Goal: Task Accomplishment & Management: Use online tool/utility

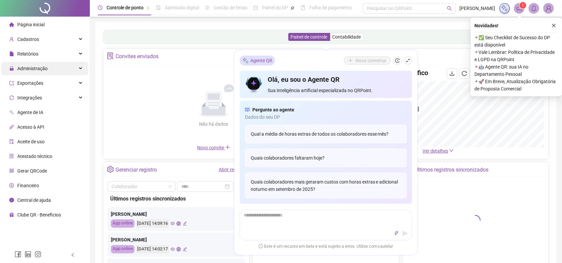
click at [38, 69] on span "Administração" at bounding box center [32, 68] width 30 height 5
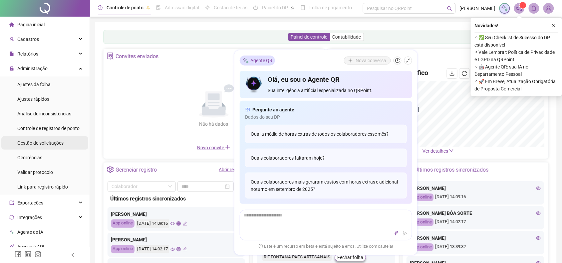
click at [52, 147] on div "Gestão de solicitações" at bounding box center [40, 142] width 46 height 13
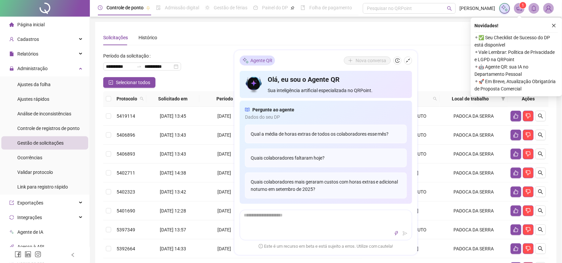
click at [208, 45] on div "**********" at bounding box center [325, 191] width 445 height 323
click at [406, 58] on icon "shrink" at bounding box center [408, 60] width 5 height 5
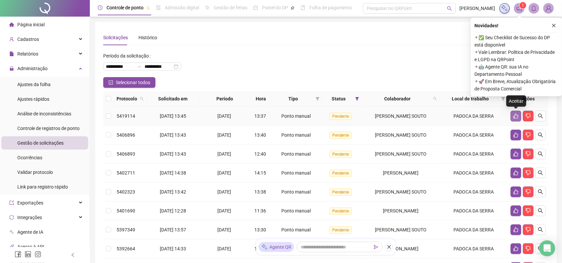
click at [513, 114] on icon "like" at bounding box center [515, 115] width 5 height 5
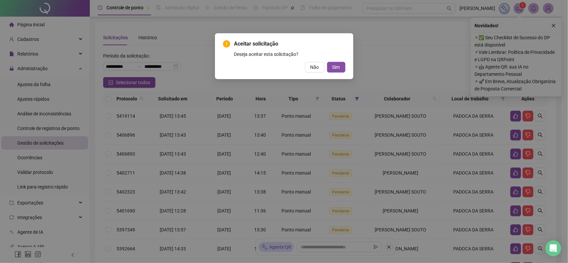
click at [343, 66] on button "Sim" at bounding box center [336, 67] width 18 height 11
click at [340, 68] on button "Sim" at bounding box center [336, 67] width 18 height 11
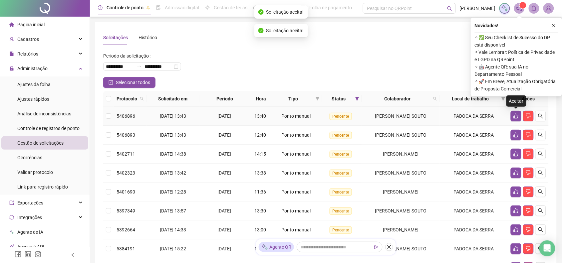
click at [515, 113] on icon "like" at bounding box center [515, 115] width 5 height 5
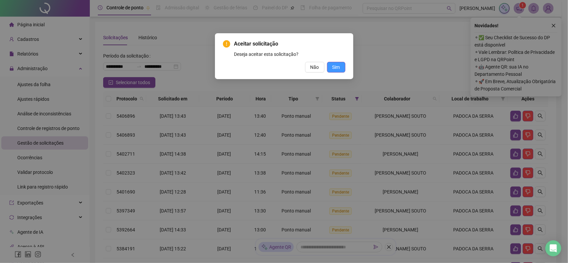
click at [335, 67] on span "Sim" at bounding box center [336, 67] width 8 height 7
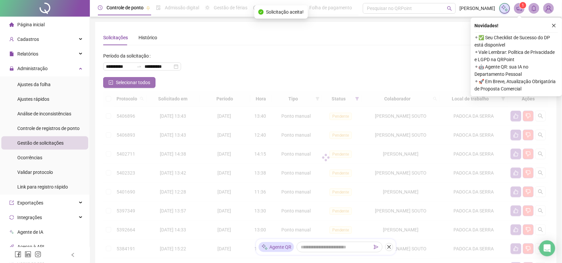
click at [112, 81] on icon "check-square" at bounding box center [111, 83] width 4 height 4
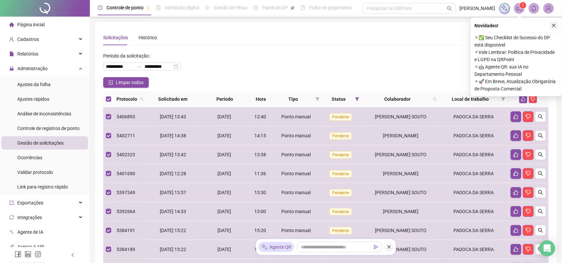
click at [554, 22] on button "button" at bounding box center [554, 26] width 8 height 8
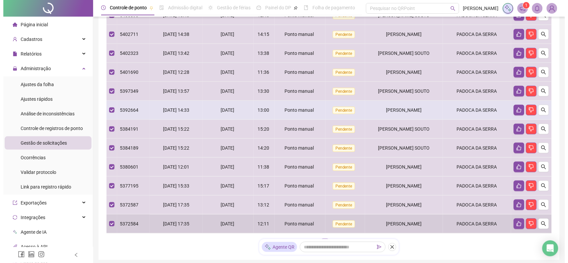
scroll to position [61, 0]
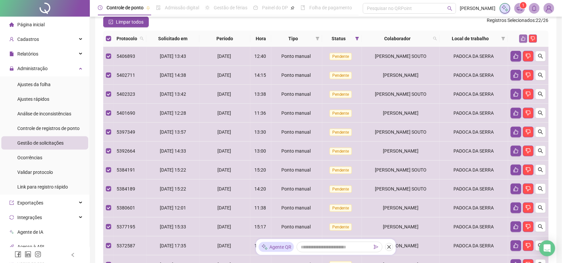
click at [524, 38] on icon "like" at bounding box center [523, 38] width 5 height 5
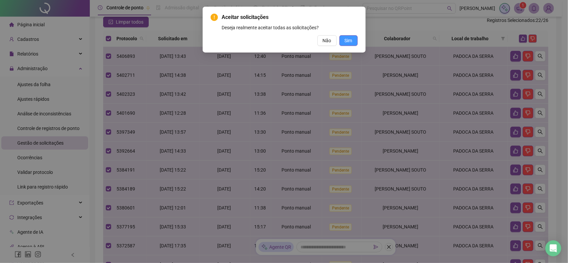
click at [352, 41] on button "Sim" at bounding box center [348, 40] width 18 height 11
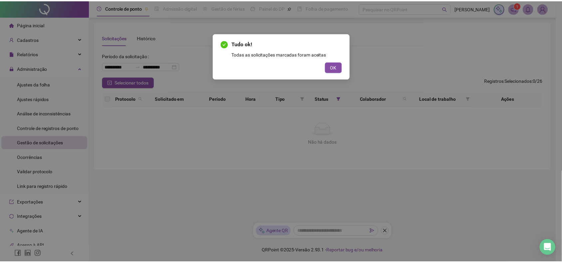
scroll to position [0, 0]
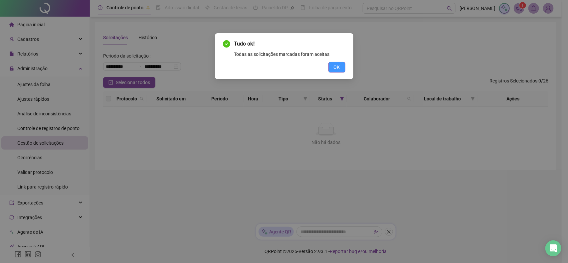
click at [336, 64] on span "OK" at bounding box center [337, 67] width 6 height 7
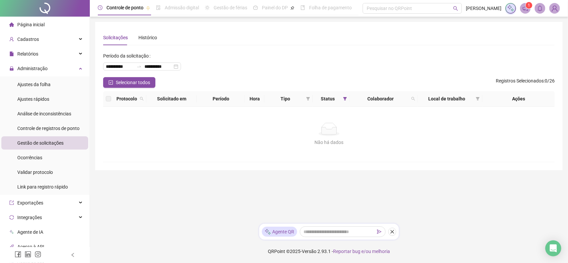
click at [41, 21] on div "Página inicial" at bounding box center [26, 24] width 35 height 13
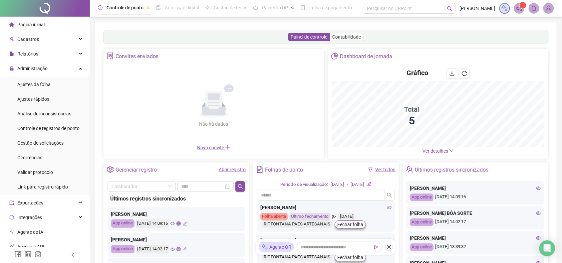
click at [553, 95] on div "Painel de controle Contabilidade Convites enviados Não há dados Não há dados No…" at bounding box center [325, 157] width 461 height 270
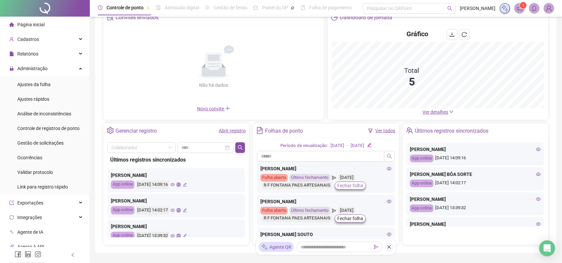
scroll to position [74, 0]
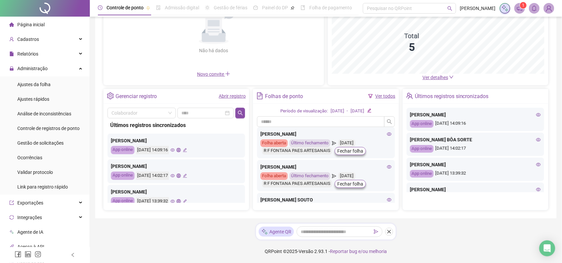
click at [392, 94] on link "Ver todos" at bounding box center [385, 95] width 20 height 5
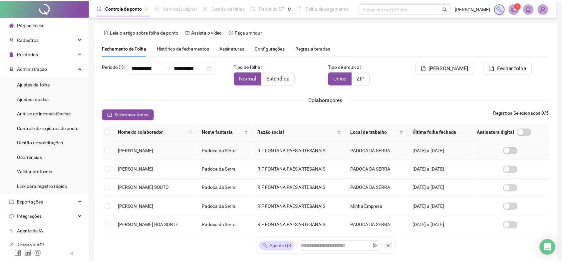
scroll to position [1, 0]
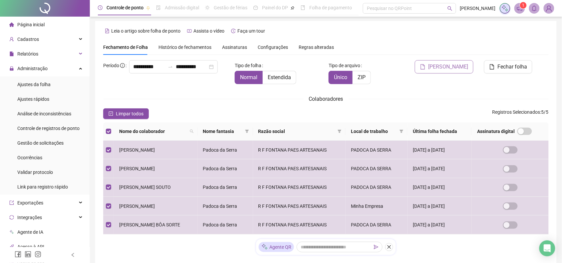
click at [448, 65] on span "[PERSON_NAME]" at bounding box center [448, 67] width 40 height 8
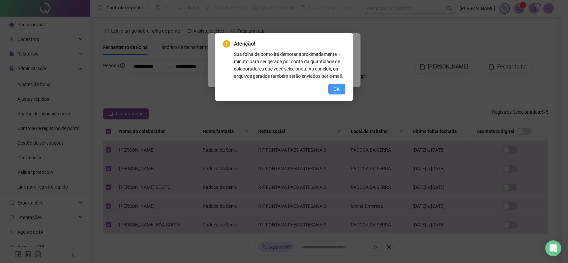
click at [338, 88] on span "OK" at bounding box center [337, 88] width 6 height 7
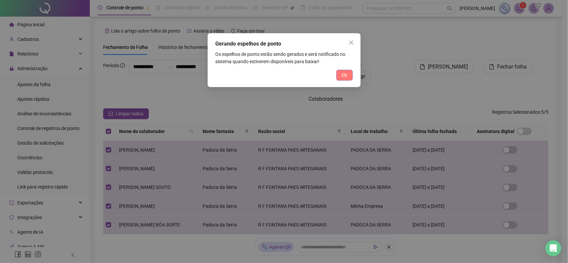
click at [344, 70] on button "Ok" at bounding box center [344, 75] width 16 height 11
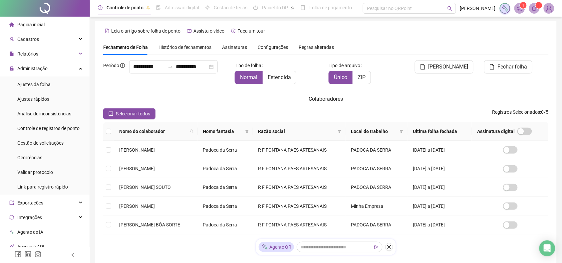
click at [536, 8] on icon "bell" at bounding box center [534, 8] width 6 height 6
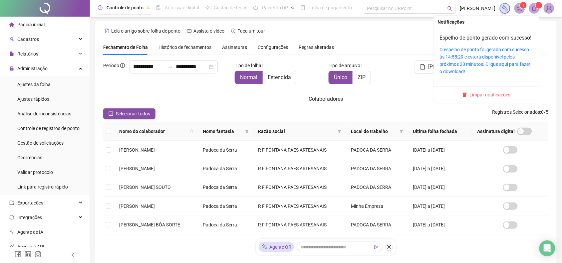
drag, startPoint x: 533, startPoint y: 11, endPoint x: 507, endPoint y: 30, distance: 31.8
click at [533, 10] on icon "bell" at bounding box center [534, 8] width 6 height 6
click at [468, 60] on link "O espelho de ponto foi gerado com sucesso às 14:55:29 e estará disponível pelos…" at bounding box center [484, 60] width 91 height 27
